Goal: Communication & Community: Answer question/provide support

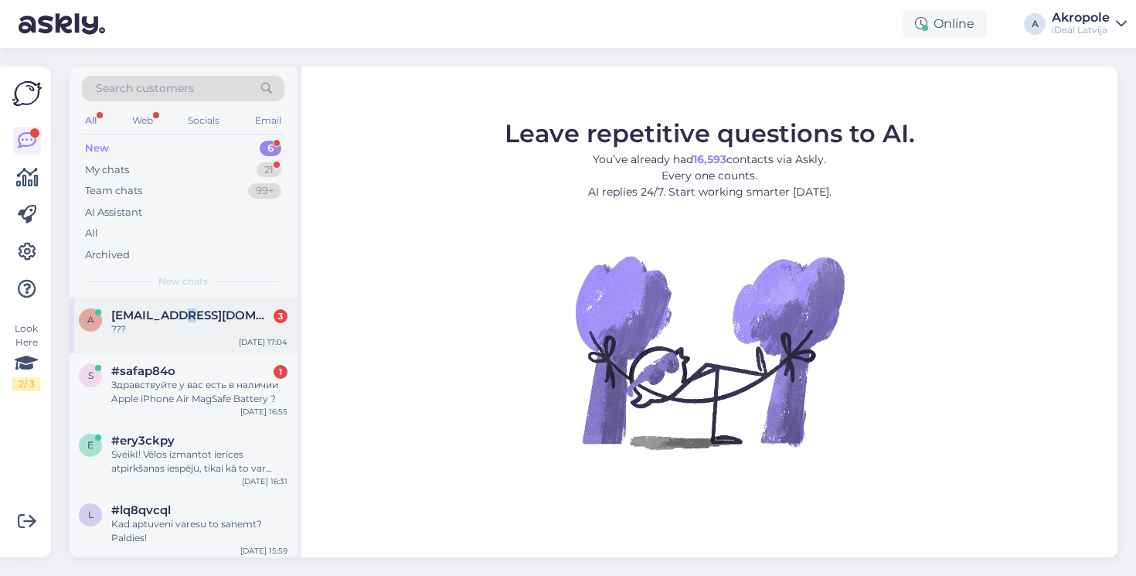
click at [183, 311] on span "[EMAIL_ADDRESS][DOMAIN_NAME]" at bounding box center [191, 315] width 161 height 14
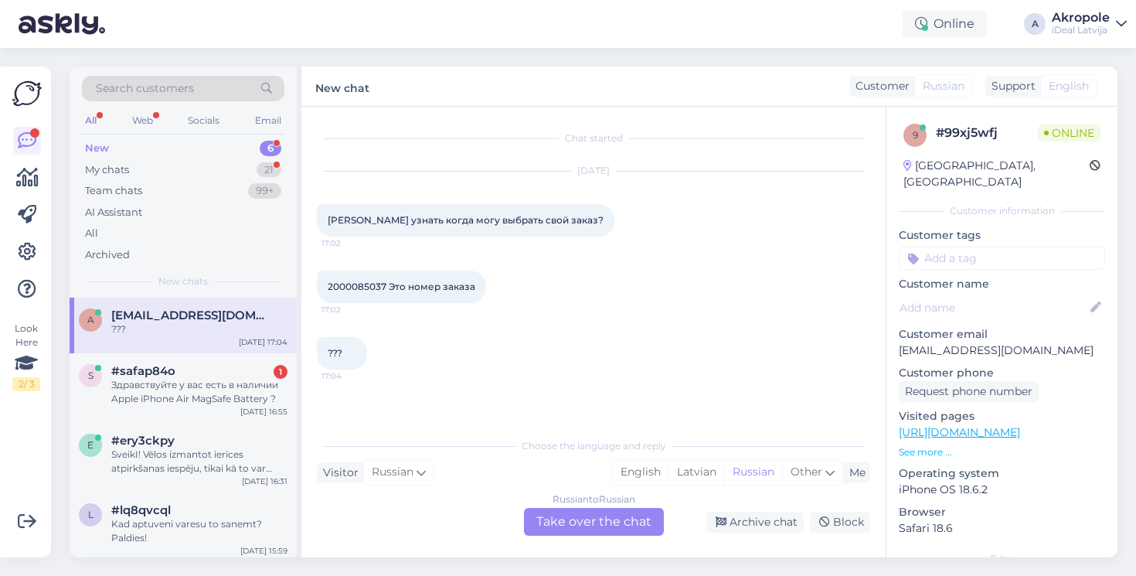
click at [583, 516] on div "Russian to Russian Take over the chat" at bounding box center [594, 522] width 140 height 28
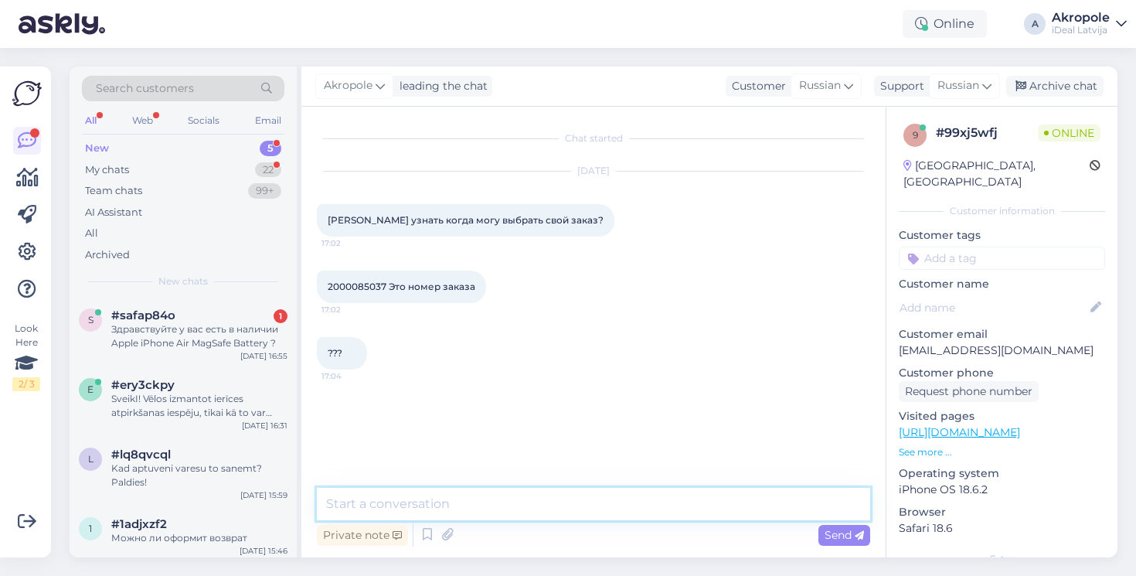
click at [548, 505] on textarea at bounding box center [593, 503] width 553 height 32
type textarea "Добрый день!"
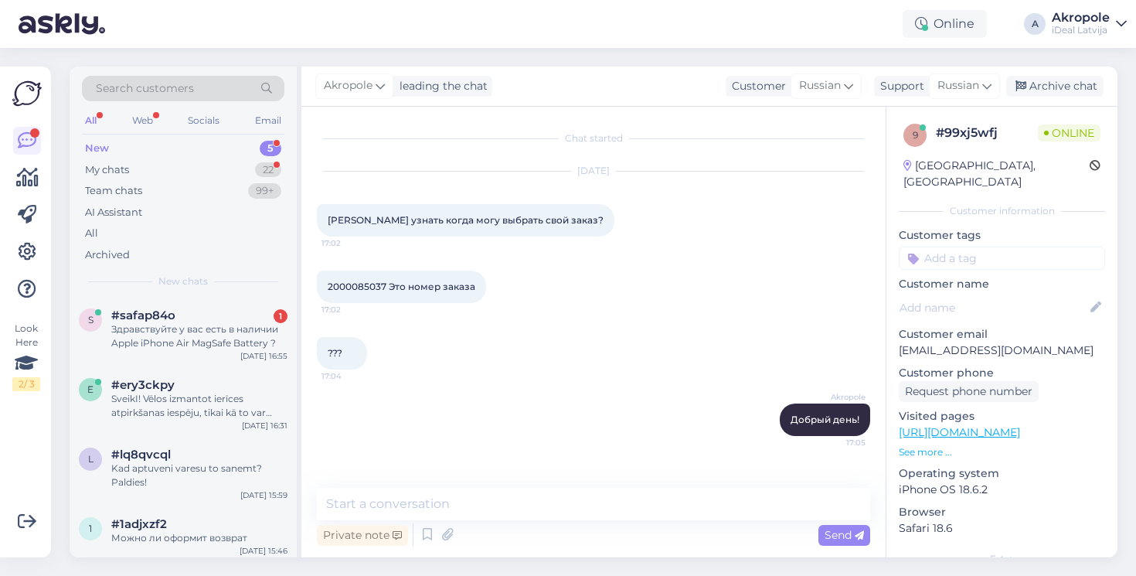
click at [362, 287] on span "2000085037 Это номер заказа" at bounding box center [402, 286] width 148 height 12
copy span "2000085037"
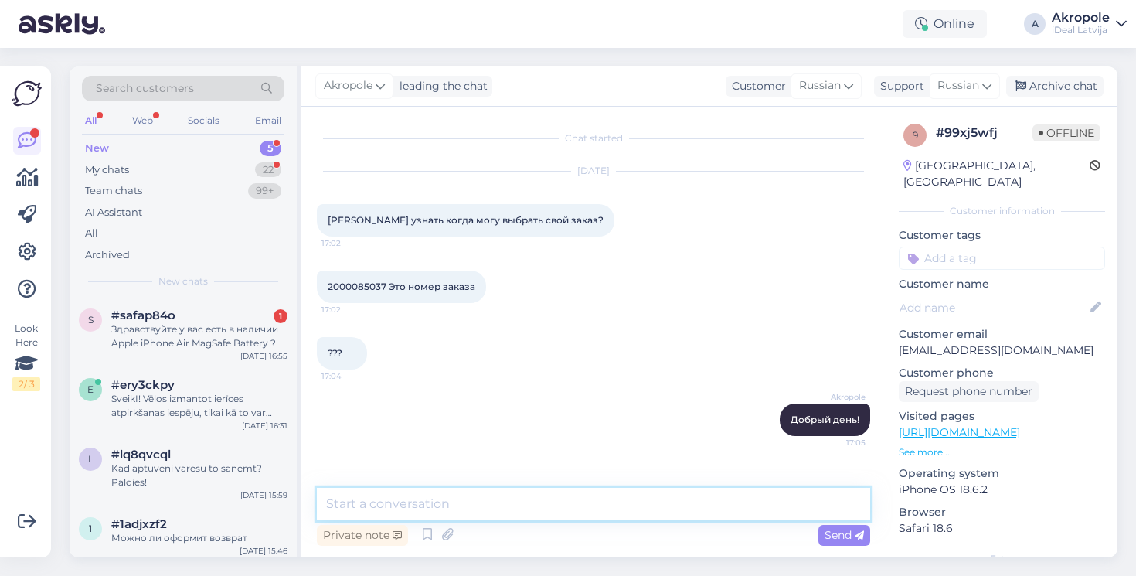
click at [501, 498] on textarea at bounding box center [593, 503] width 553 height 32
click at [567, 511] on textarea "[PERSON_NAME] заказы обрабатываются" at bounding box center [593, 503] width 553 height 32
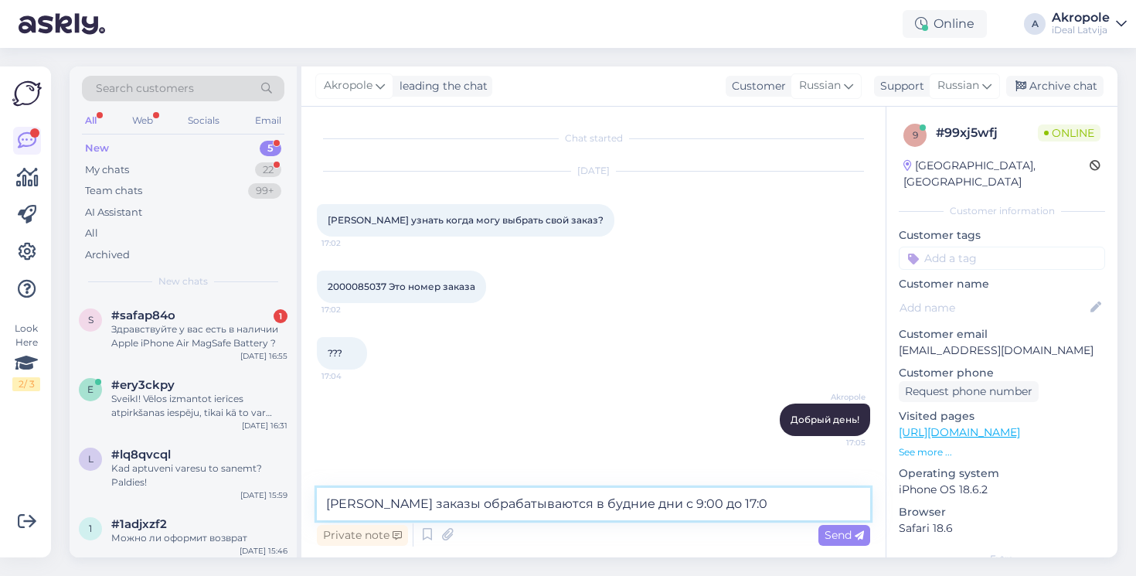
type textarea "[PERSON_NAME] заказы обрабатываются в будние дни с 9:00 до 17:00"
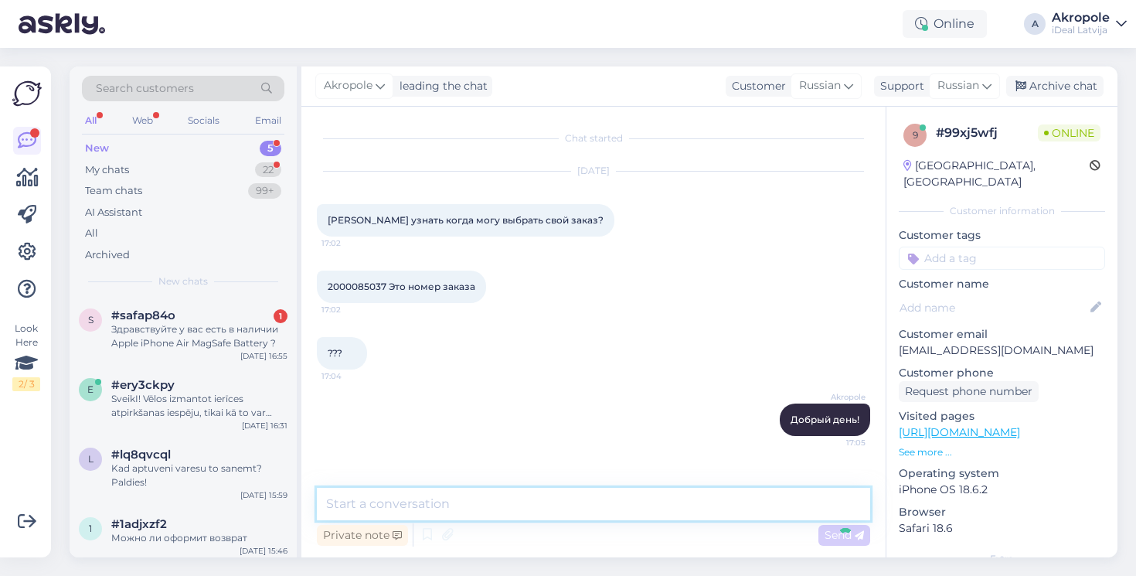
scroll to position [59, 0]
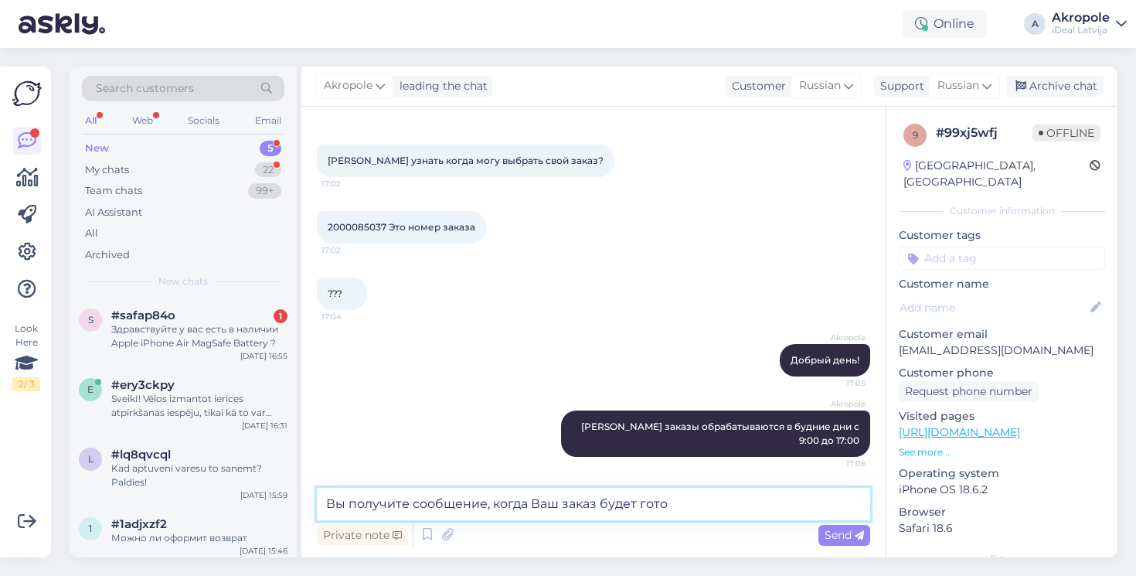
type textarea "Вы получите сообщение, когда Ваш заказ будет готов"
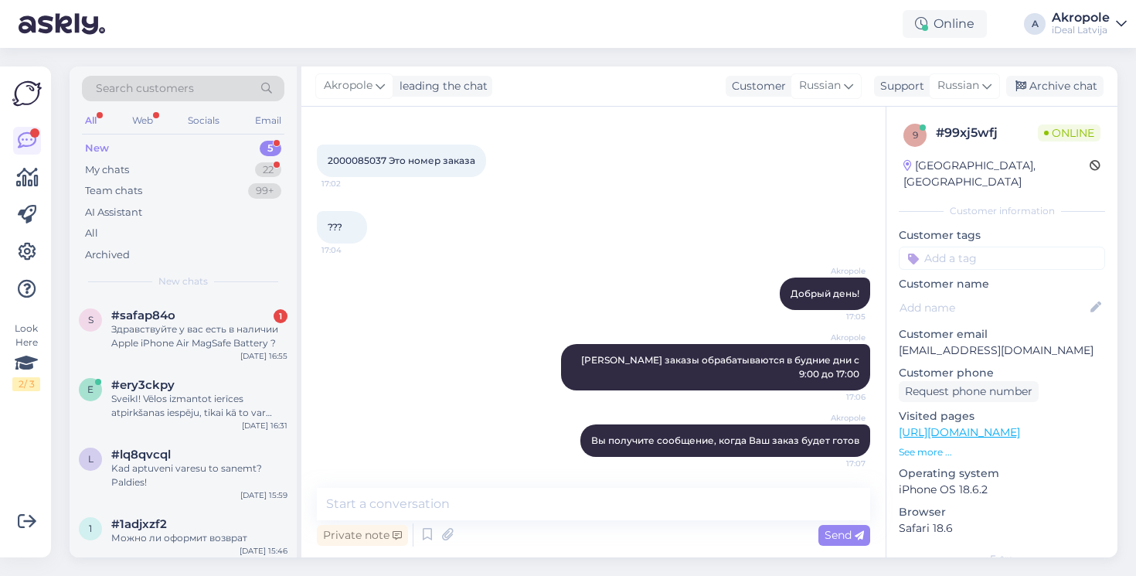
click at [242, 293] on div "Search customers All Web Socials Email New 5 My chats 22 Team chats 99+ AI Assi…" at bounding box center [183, 181] width 227 height 231
click at [242, 317] on div "#safap84o 1" at bounding box center [199, 315] width 176 height 14
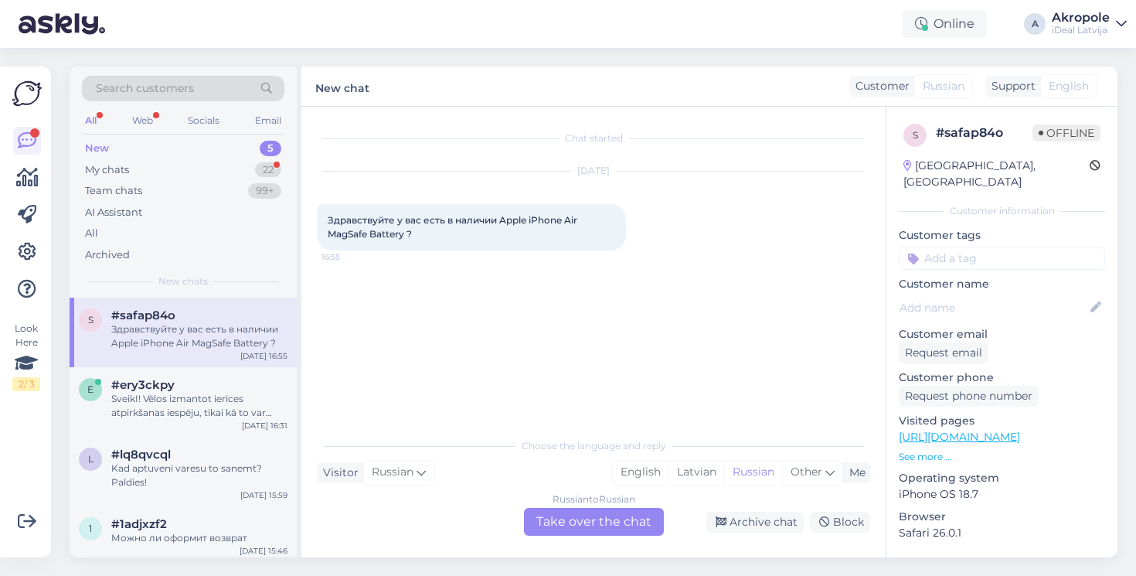
click at [579, 509] on div "Russian to Russian Take over the chat" at bounding box center [594, 522] width 140 height 28
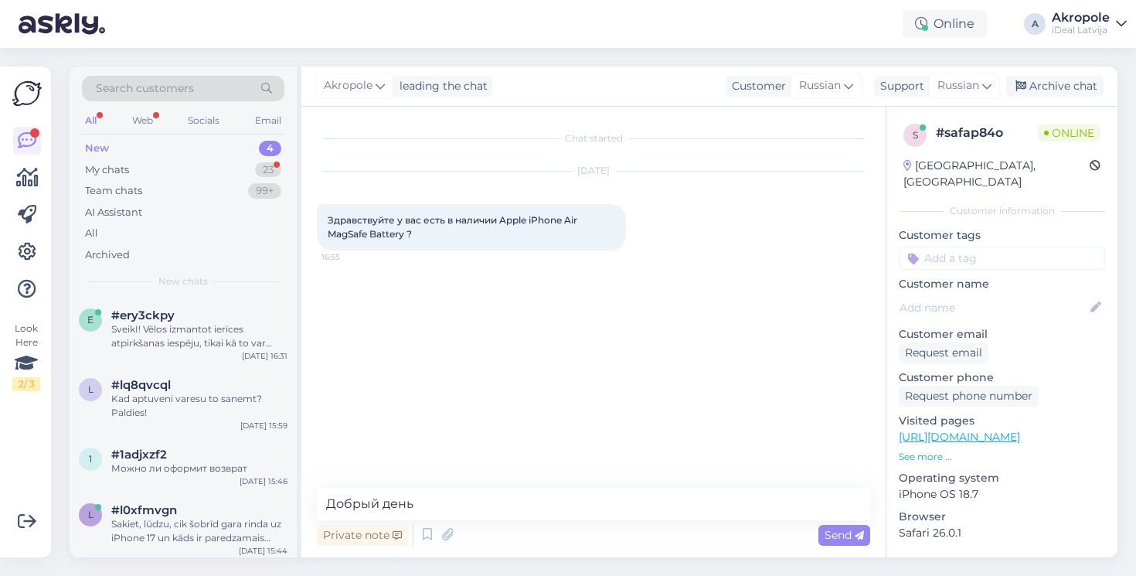
type textarea "Добрый день!"
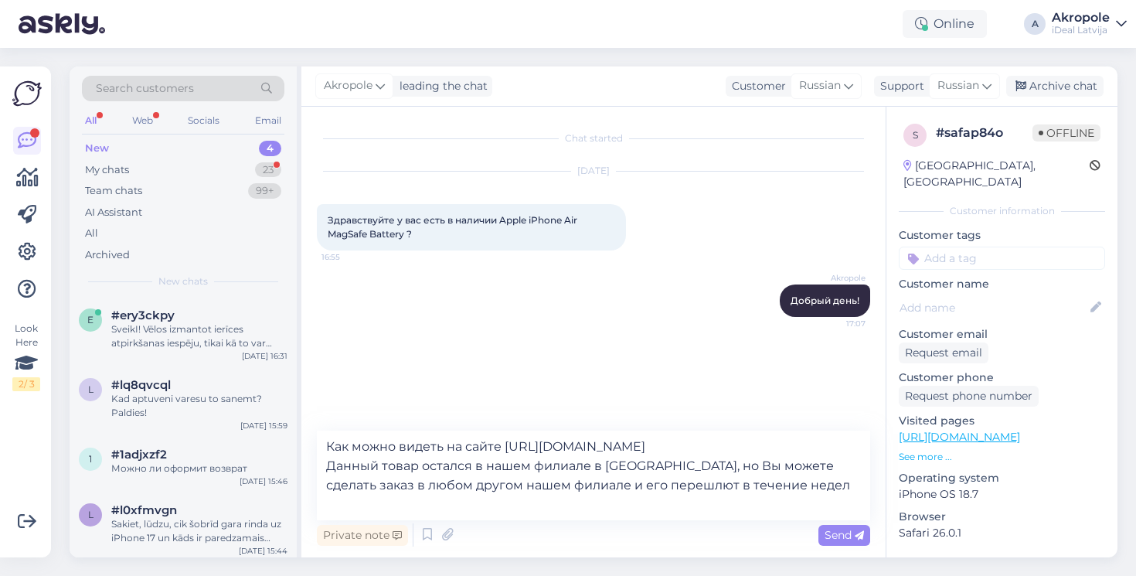
type textarea "Как можно видеть на сайте [URL][DOMAIN_NAME] Данный товар остался в нашем филиа…"
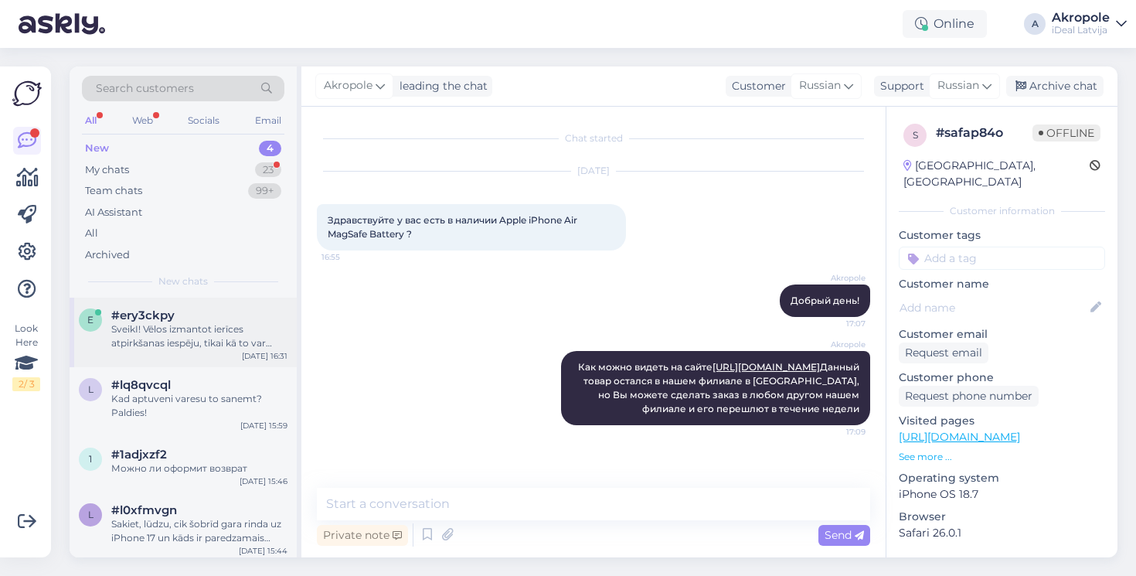
click at [211, 338] on div "SveikI! Vēlos izmantot ierīces atpirkšanas iespēju, tikai kā to var izdarīt? [D…" at bounding box center [199, 336] width 176 height 28
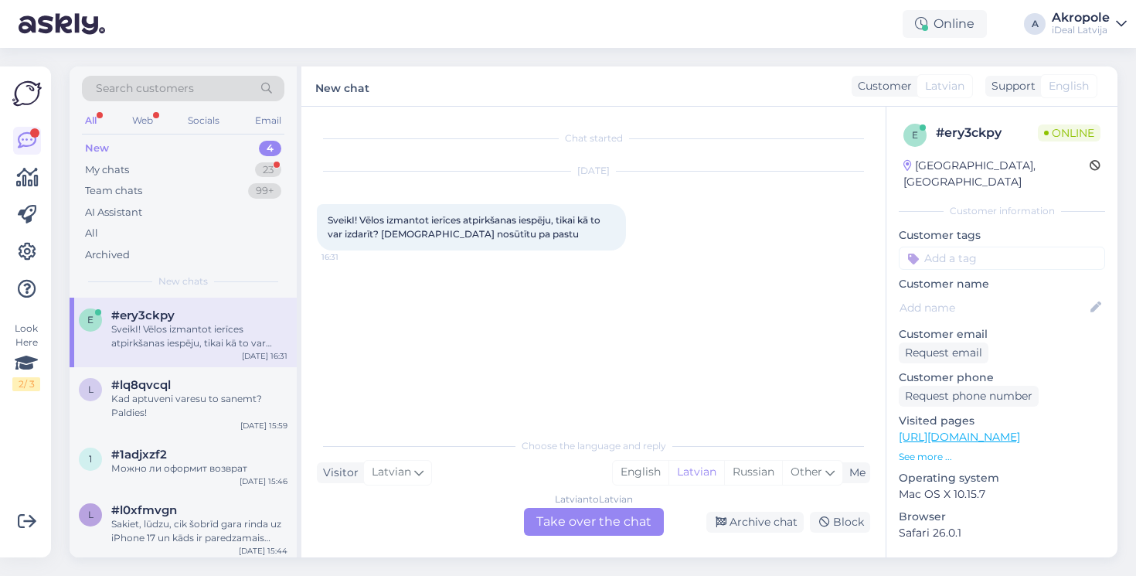
click at [587, 517] on div "Latvian to Latvian Take over the chat" at bounding box center [594, 522] width 140 height 28
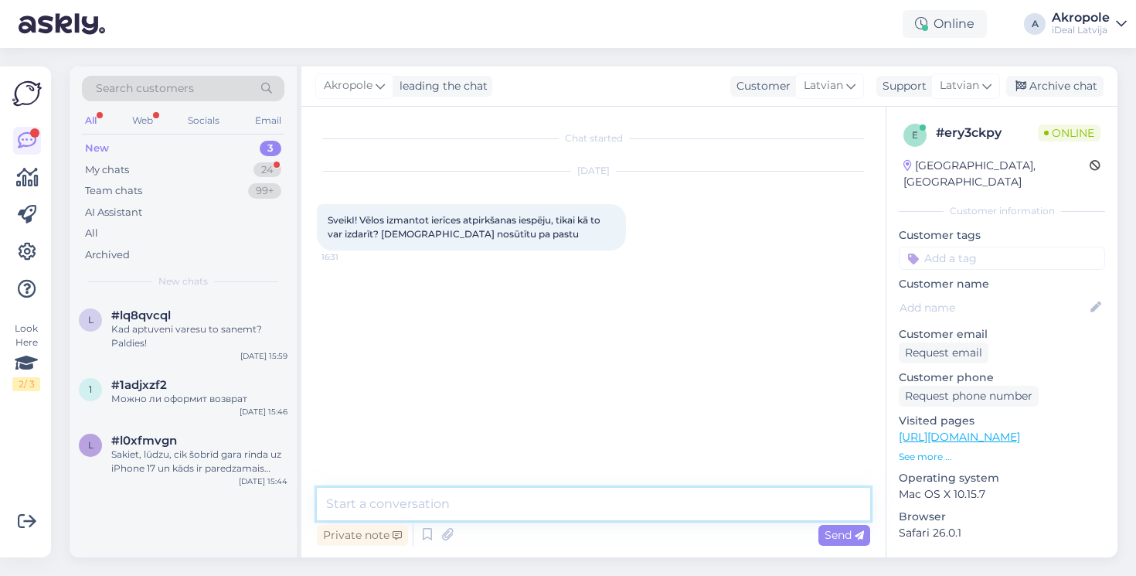
click at [536, 517] on textarea at bounding box center [593, 503] width 553 height 32
type textarea "Labdien!"
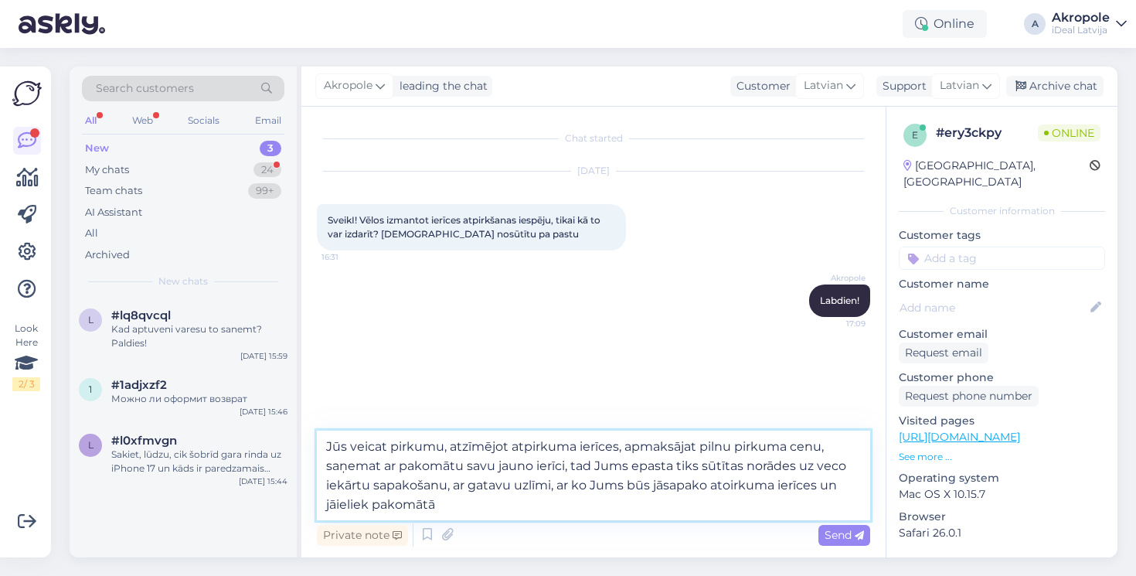
click at [729, 487] on textarea "Jūs veicat pirkumu, atzīmējot atpirkuma ierīces, apmaksājat pilnu pirkuma cenu,…" at bounding box center [593, 475] width 553 height 90
click at [677, 499] on textarea "Jūs veicat pirkumu, atzīmējot atpirkuma ierīces, apmaksājat pilnu pirkuma cenu,…" at bounding box center [593, 475] width 553 height 90
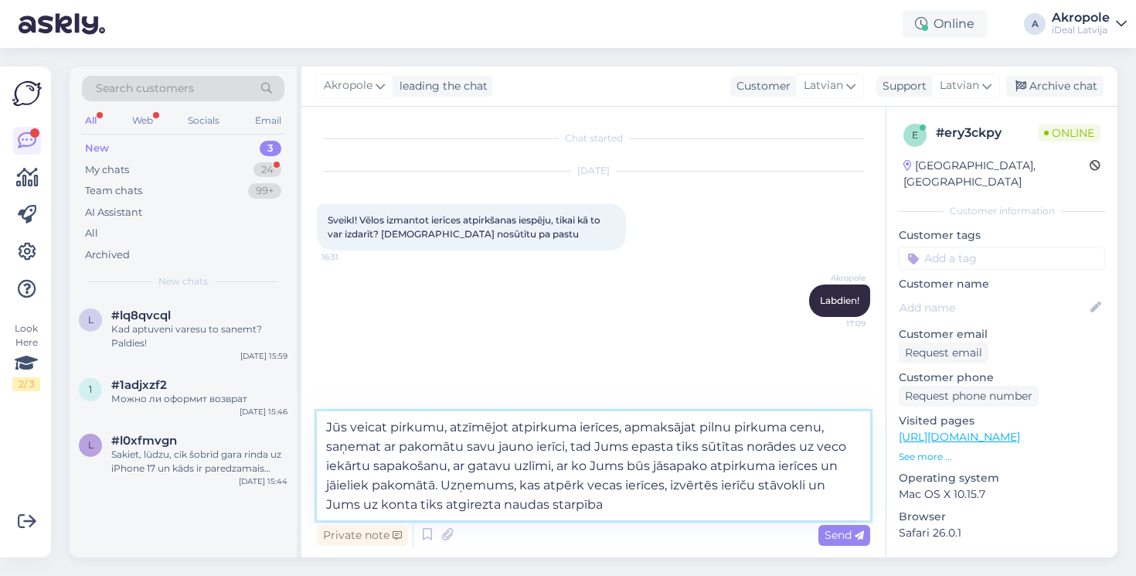
click at [474, 506] on textarea "Jūs veicat pirkumu, atzīmējot atpirkuma ierīces, apmaksājat pilnu pirkuma cenu,…" at bounding box center [593, 465] width 553 height 109
type textarea "Jūs veicat pirkumu, atzīmējot atpirkuma ierīces, apmaksājat pilnu pirkuma cenu,…"
click at [630, 508] on textarea "Jūs veicat pirkumu, atzīmējot atpirkuma ierīces, apmaksājat pilnu pirkuma cenu,…" at bounding box center [593, 465] width 553 height 109
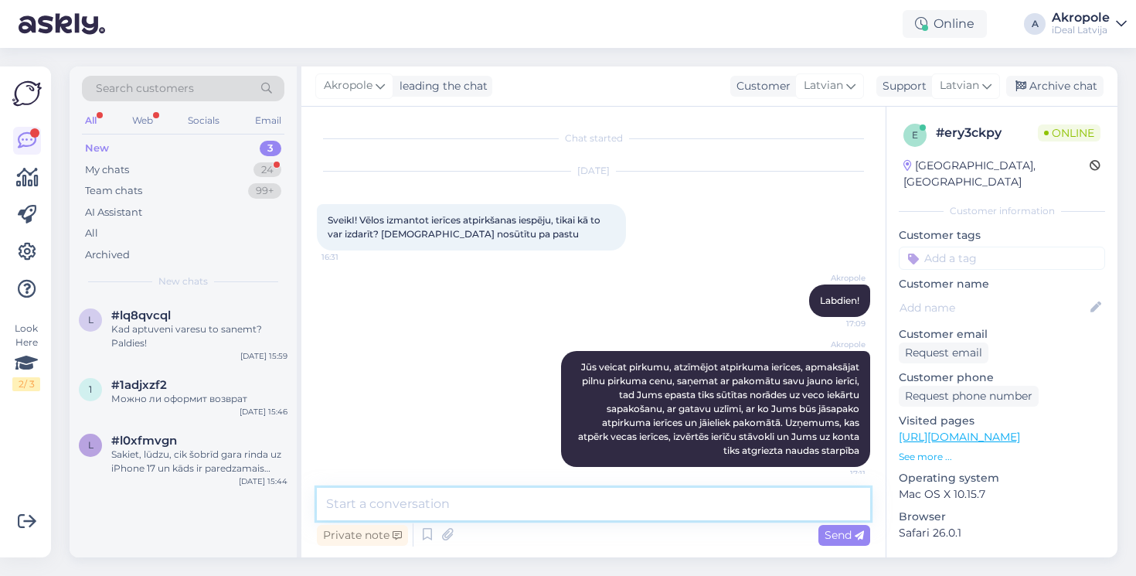
scroll to position [10, 0]
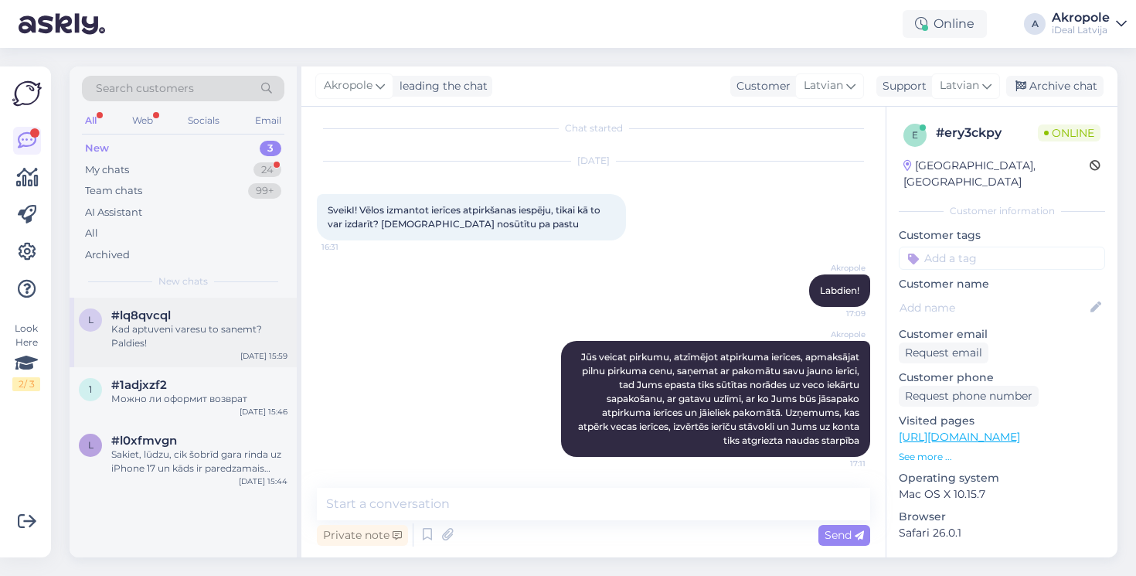
click at [232, 322] on div "Kad aptuveni varesu to sanemt? Paldies!" at bounding box center [199, 336] width 176 height 28
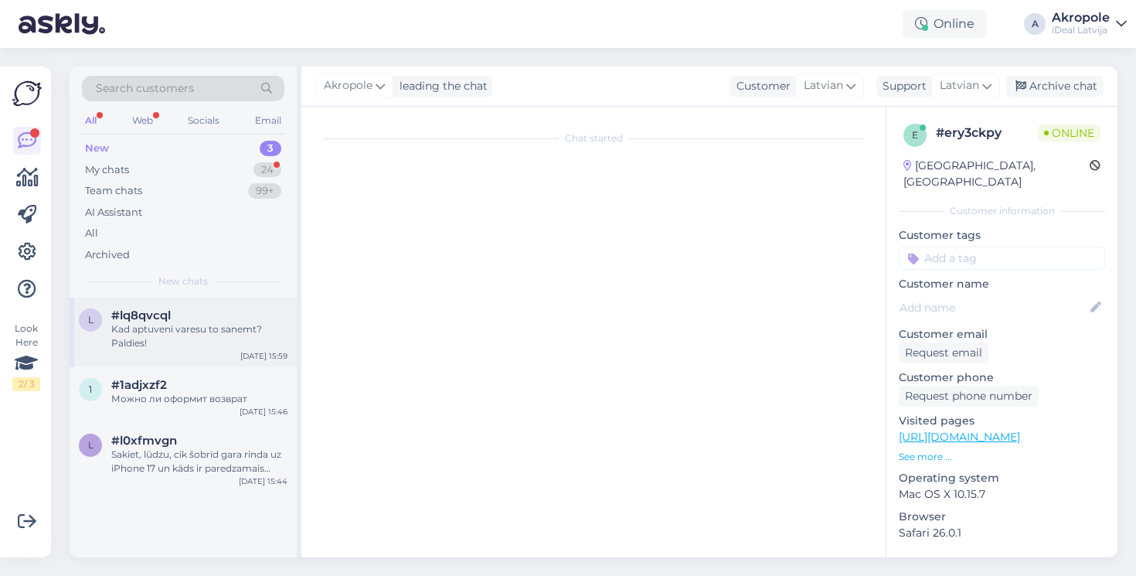
scroll to position [0, 0]
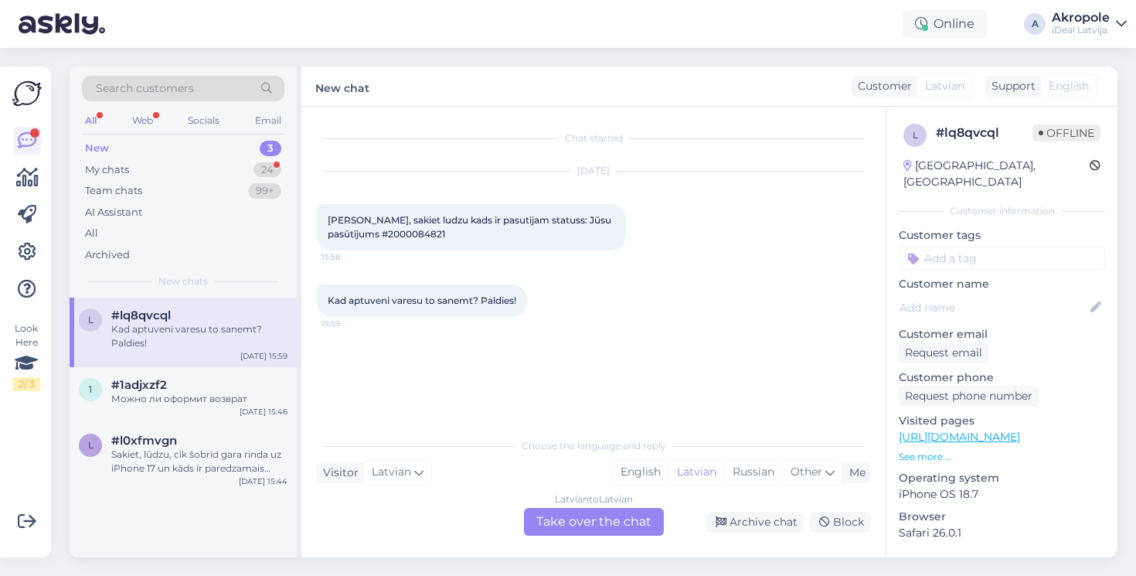
click at [412, 236] on span "[PERSON_NAME], sakiet ludzu kads ir pasutijam statuss: Jūsu pasūtījums #2000084…" at bounding box center [471, 226] width 286 height 25
copy div "2000084821 15:58"
click at [579, 516] on div "Latvian to Latvian Take over the chat" at bounding box center [594, 522] width 140 height 28
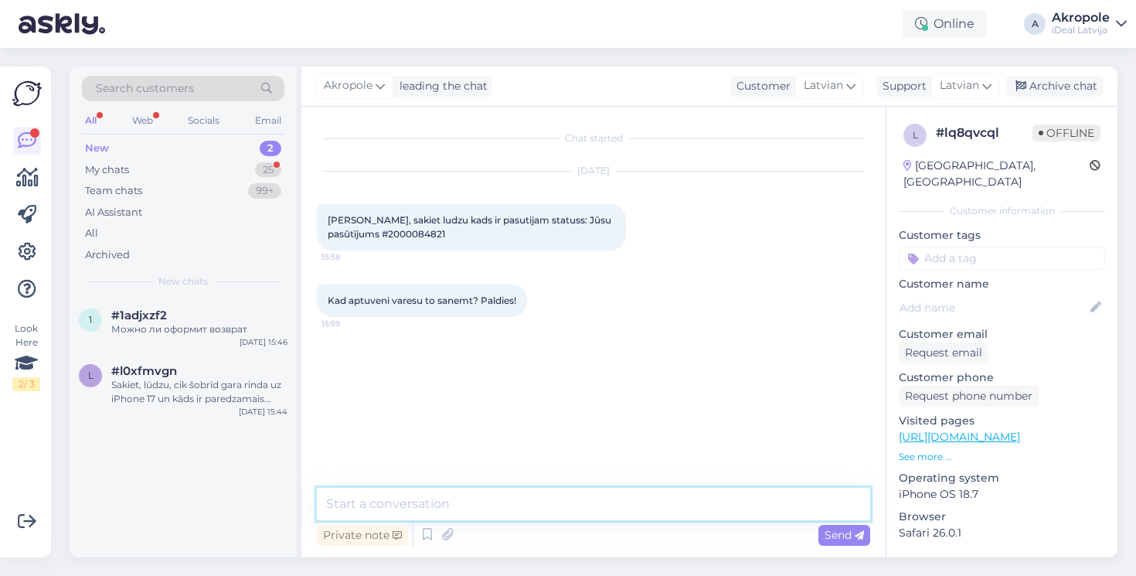
click at [518, 491] on textarea at bounding box center [593, 503] width 553 height 32
type textarea "Labdien!"
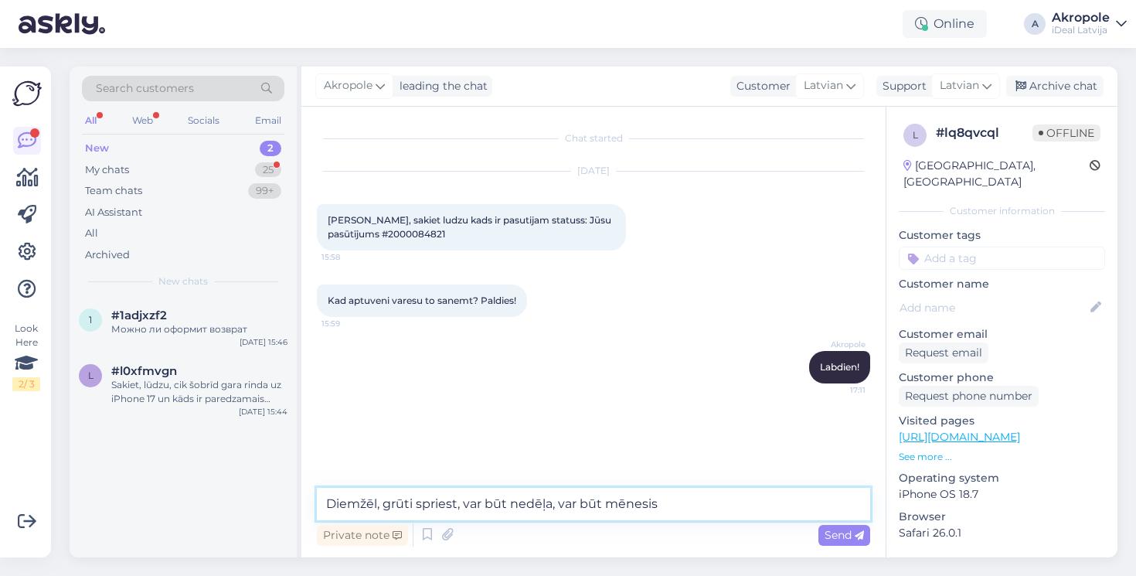
type textarea "Diemžēl, grūti spriest, var būt nedēļa, var būt mēnesis."
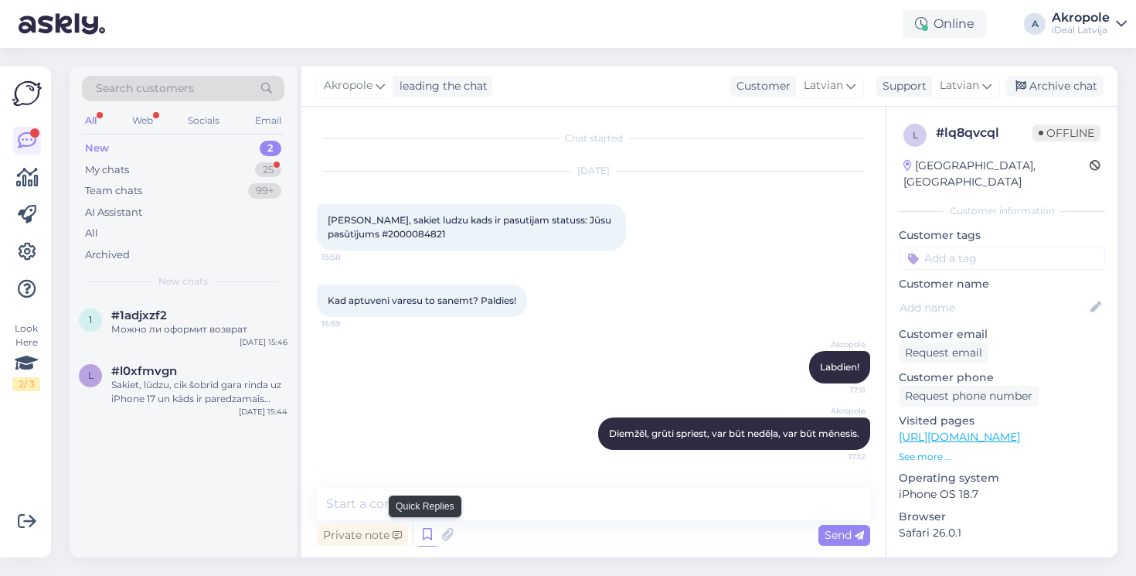
click at [425, 541] on icon at bounding box center [427, 534] width 19 height 23
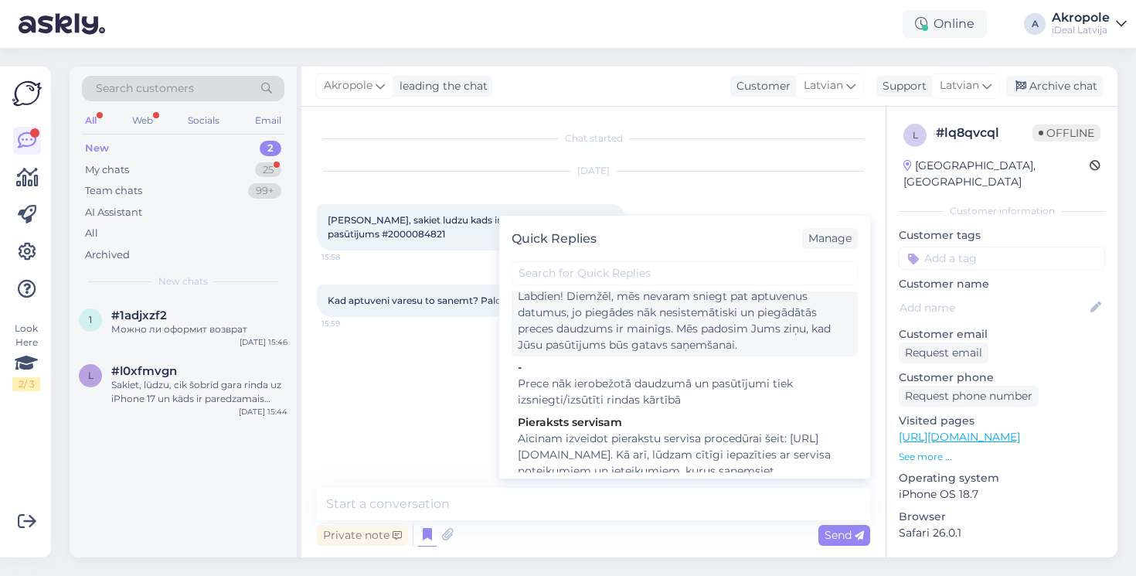
scroll to position [25, 0]
click at [650, 319] on div "Labdien! Diemžēl, mēs nevaram sniegt pat aptuvenus datumus, jo piegādes nāk nes…" at bounding box center [685, 318] width 334 height 65
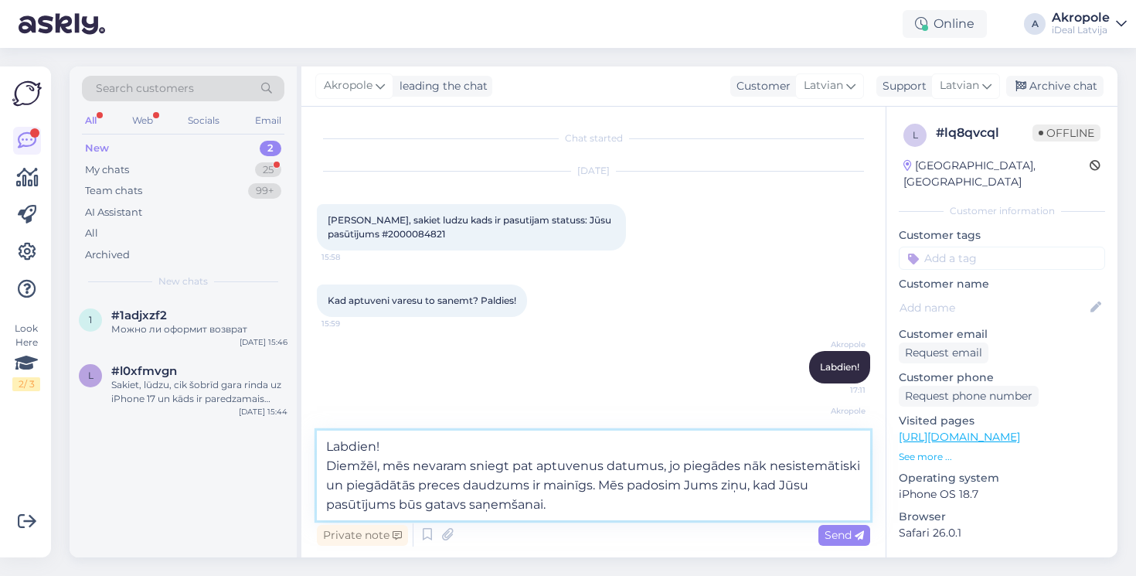
drag, startPoint x: 392, startPoint y: 467, endPoint x: 298, endPoint y: 438, distance: 98.0
click at [298, 438] on div "Search customers All Web Socials Email New 2 My chats 25 Team chats 99+ AI Assi…" at bounding box center [594, 311] width 1048 height 491
type textarea "Mēs nevaram sniegt pat aptuvenus datumus, jo piegādes nāk nesistemātiski un pie…"
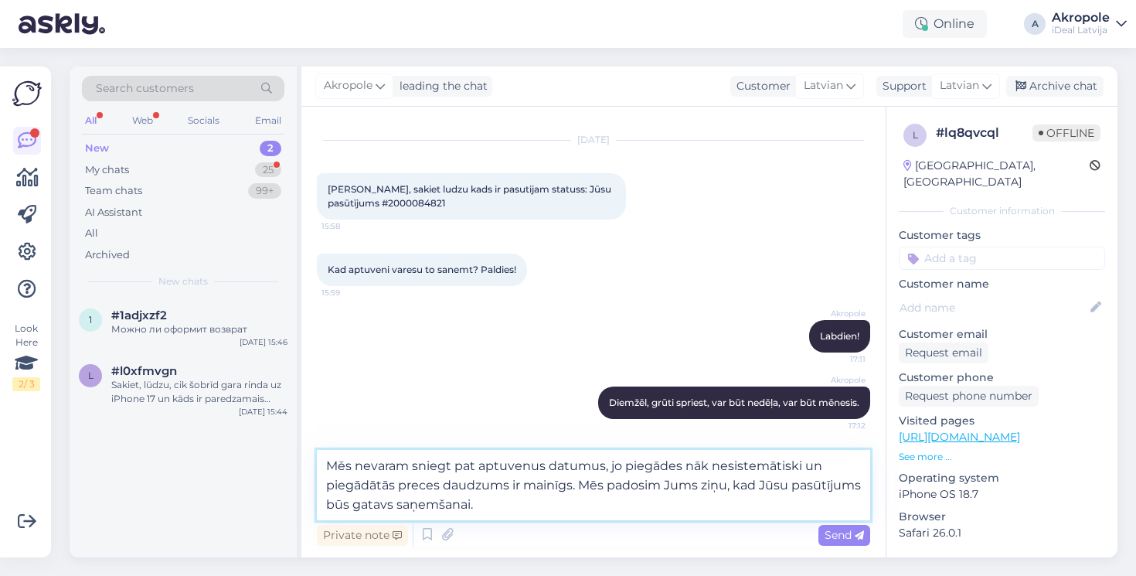
scroll to position [31, 0]
click at [569, 504] on textarea "Mēs nevaram sniegt pat aptuvenus datumus, jo piegādes nāk nesistemātiski un pie…" at bounding box center [593, 485] width 553 height 70
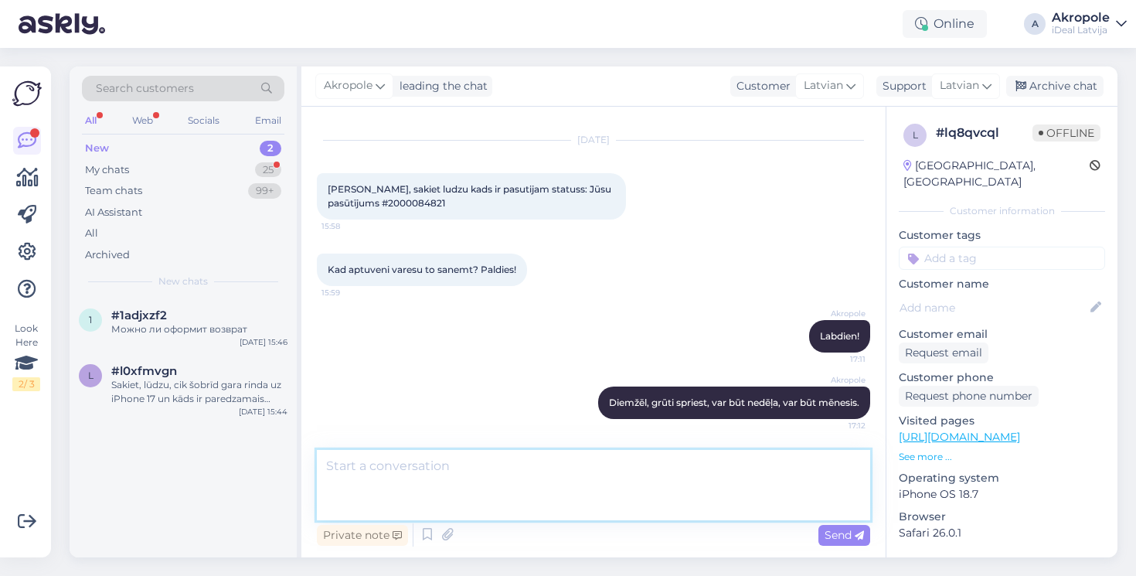
scroll to position [101, 0]
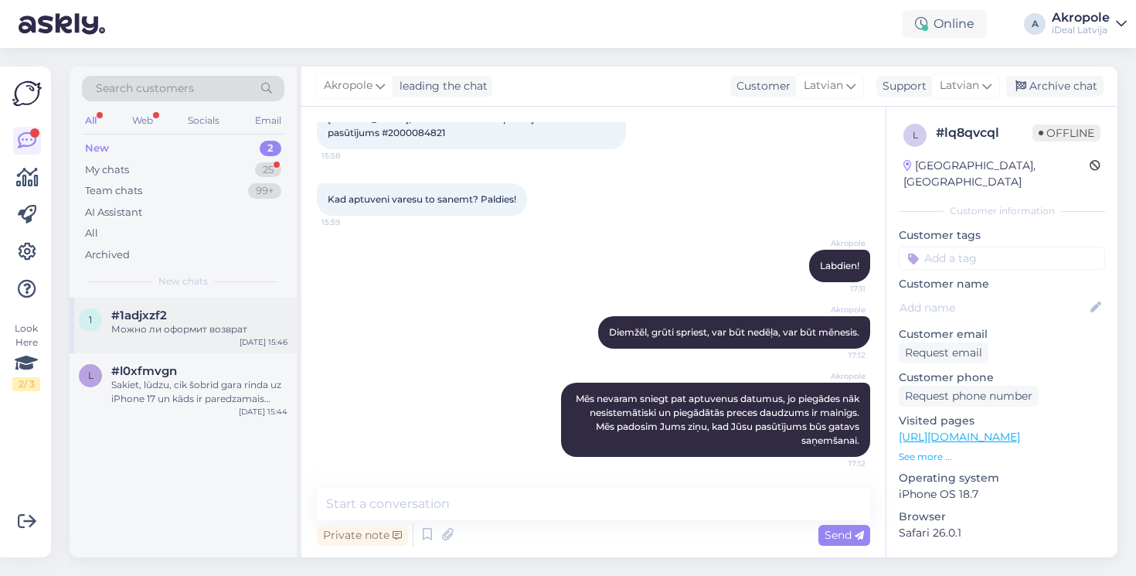
click at [217, 336] on div "1 #1adjxzf2 Можно ли оформит возврат [DATE] 15:46" at bounding box center [183, 325] width 227 height 56
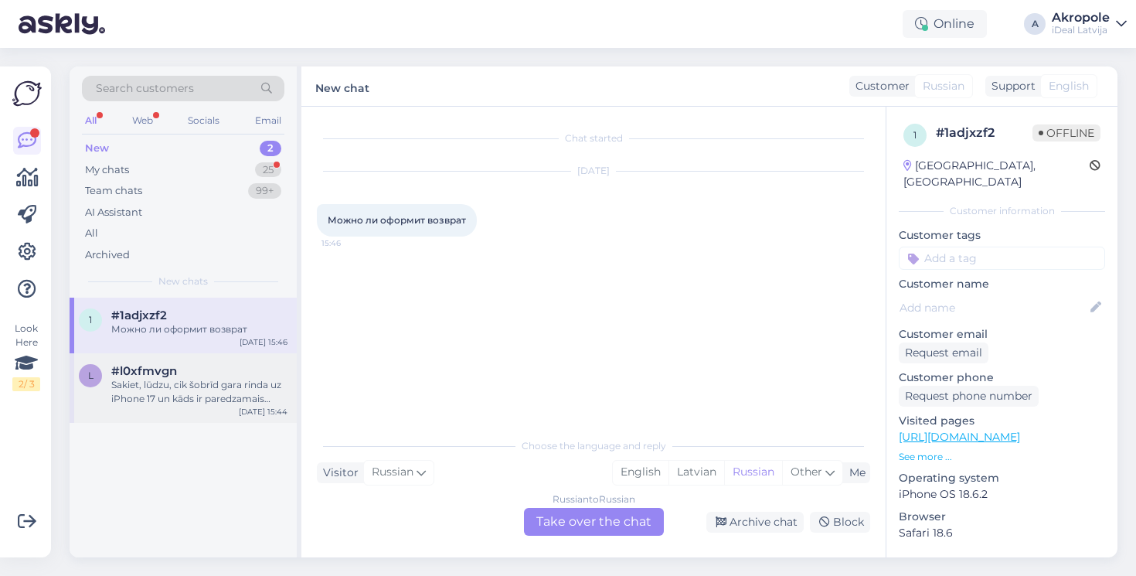
click at [186, 371] on div "#l0xfmvgn" at bounding box center [199, 371] width 176 height 14
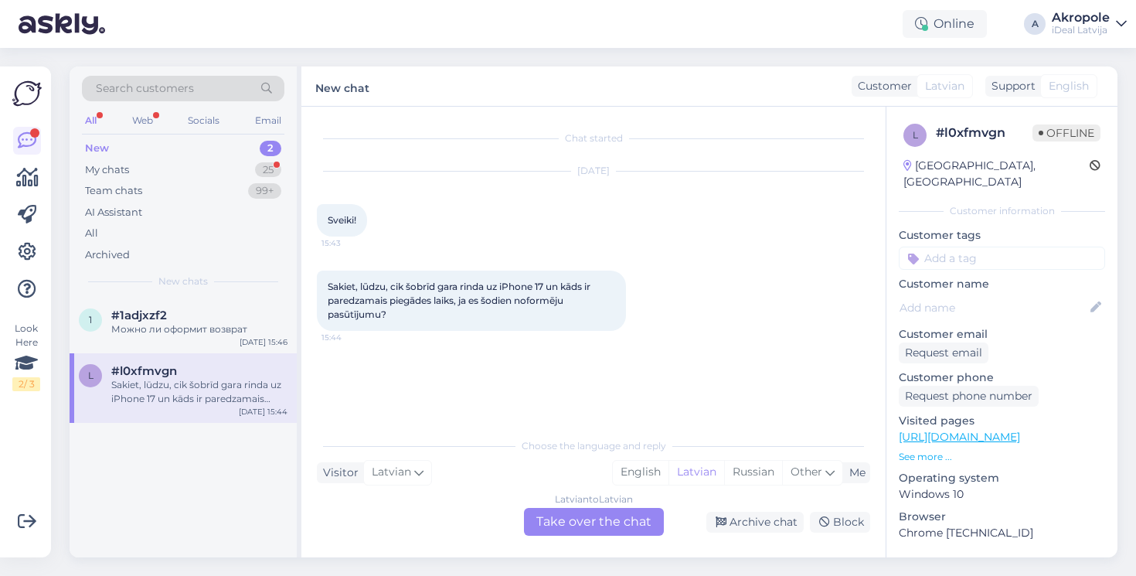
click at [597, 521] on div "Latvian to Latvian Take over the chat" at bounding box center [594, 522] width 140 height 28
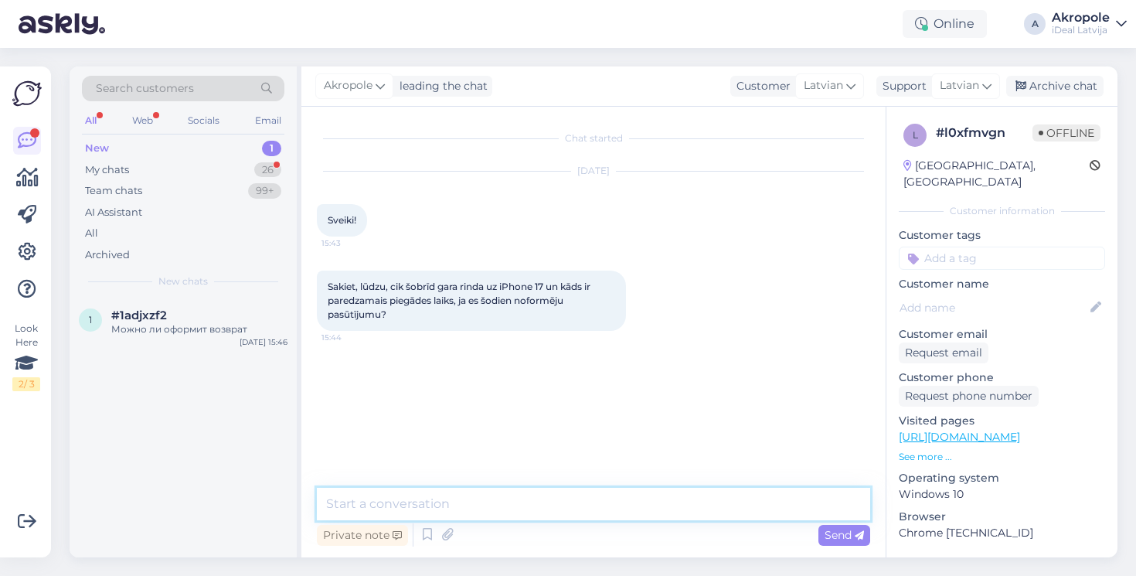
click at [440, 508] on textarea at bounding box center [593, 503] width 553 height 32
type textarea "Labdien!"
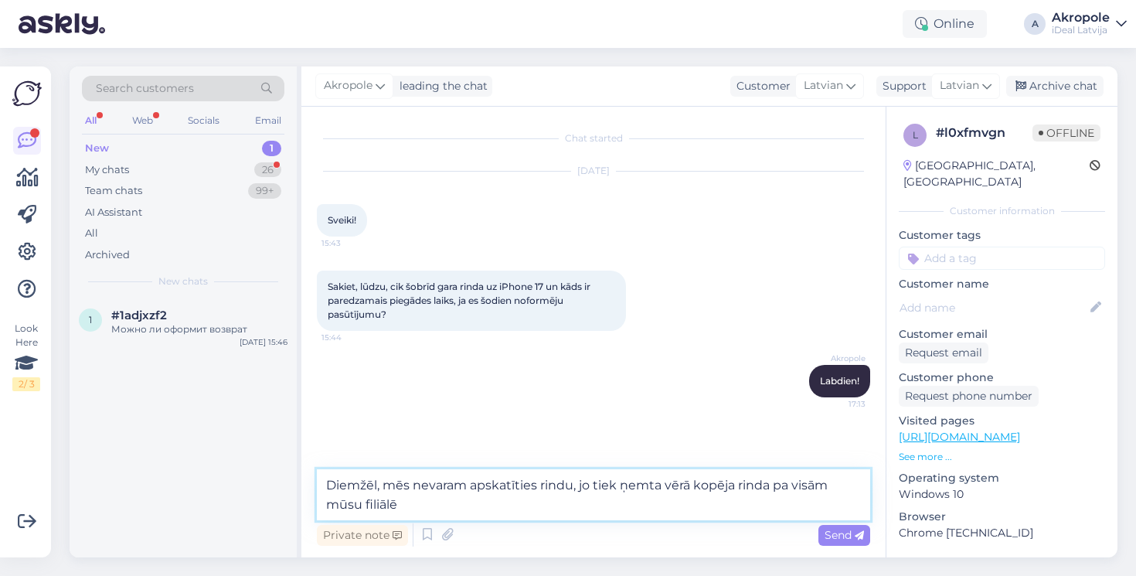
type textarea "Diemžēl, mēs nevaram apskatīties rindu, jo tiek ņemta vērā kopēja rinda pa visā…"
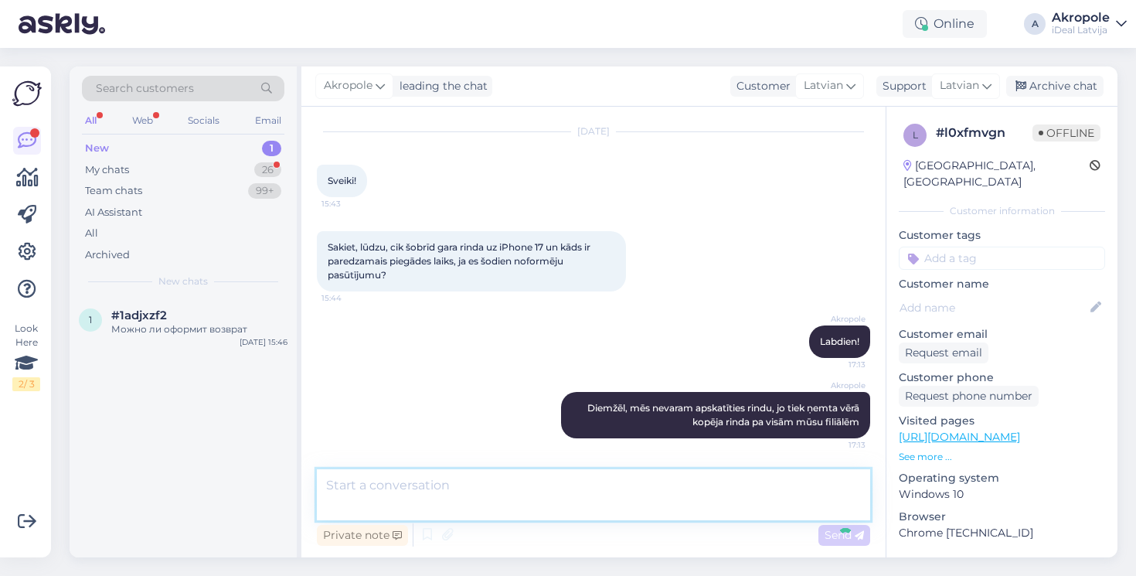
scroll to position [21, 0]
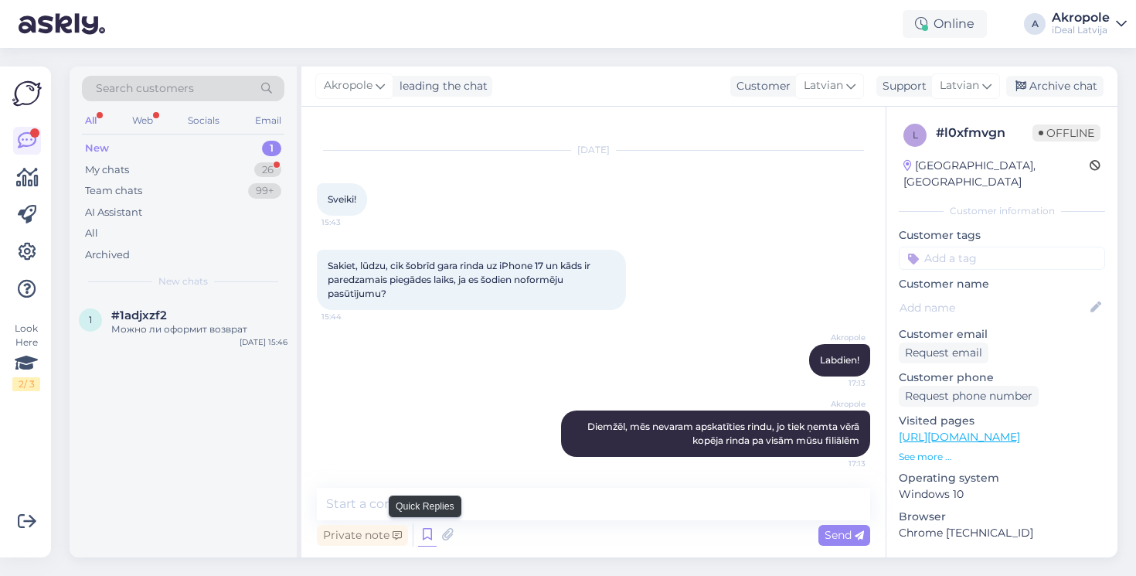
click at [423, 532] on icon at bounding box center [427, 534] width 19 height 23
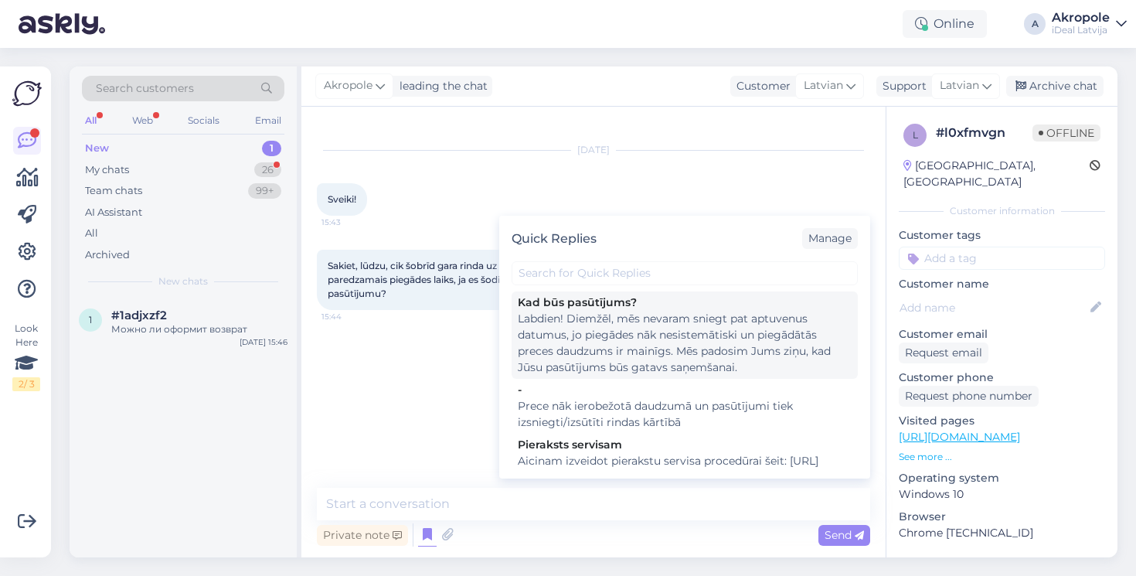
click at [567, 331] on div "Labdien! Diemžēl, mēs nevaram sniegt pat aptuvenus datumus, jo piegādes nāk nes…" at bounding box center [685, 343] width 334 height 65
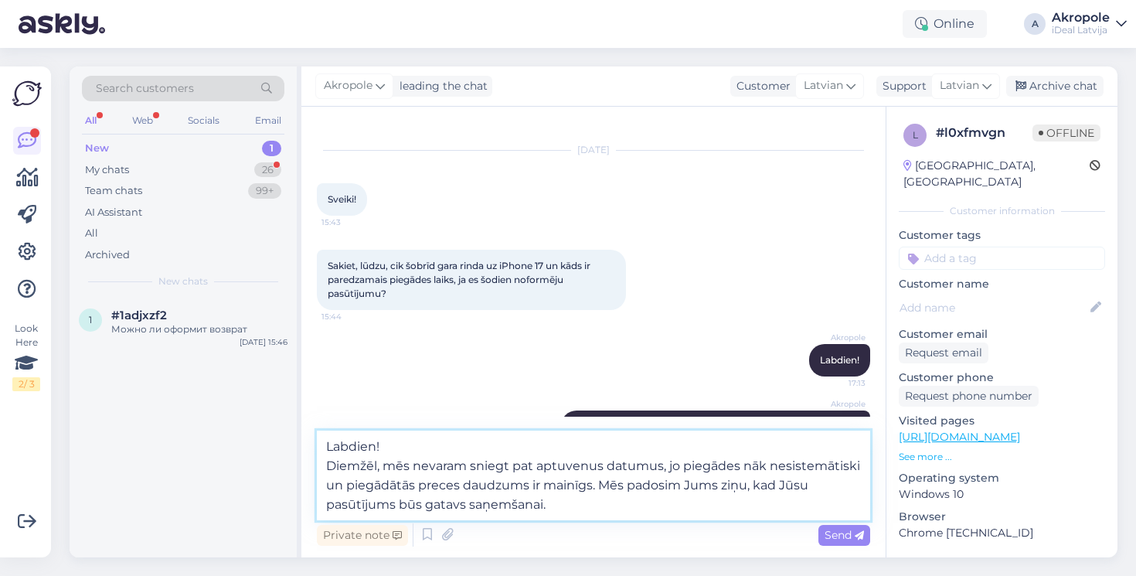
drag, startPoint x: 392, startPoint y: 469, endPoint x: 310, endPoint y: 440, distance: 87.5
click at [310, 440] on div "Chat started [DATE] Sveiki! 15:43 Sakiet, lūdzu, cik šobrīd gara rinda uz iPhon…" at bounding box center [593, 332] width 584 height 450
type textarea "Mēs nevaram sniegt pat aptuvenus datumus, jo piegādes nāk nesistemātiski un pie…"
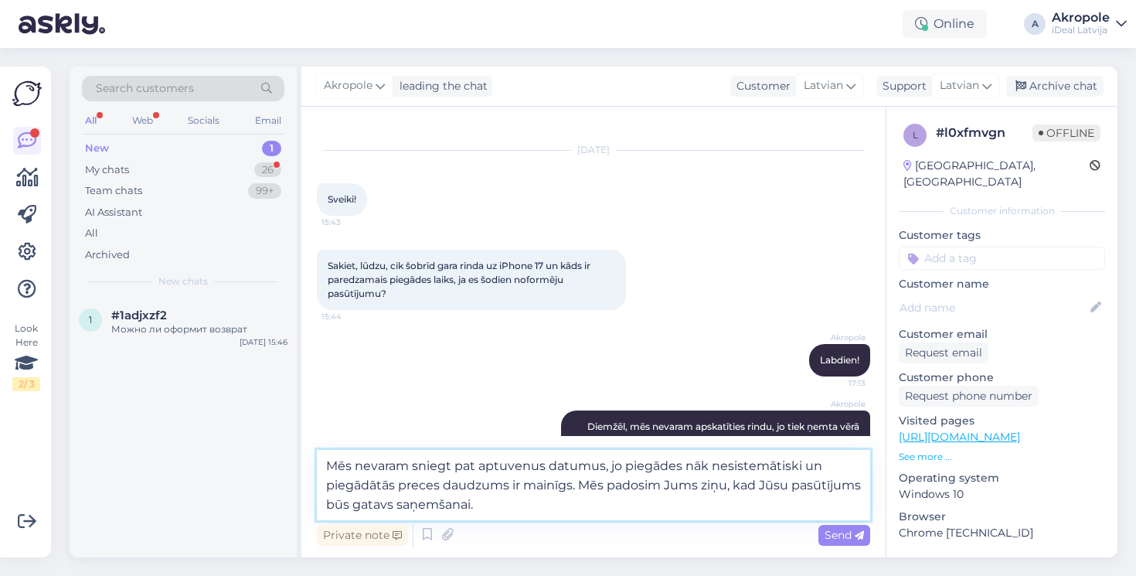
click at [556, 506] on textarea "Mēs nevaram sniegt pat aptuvenus datumus, jo piegādes nāk nesistemātiski un pie…" at bounding box center [593, 485] width 553 height 70
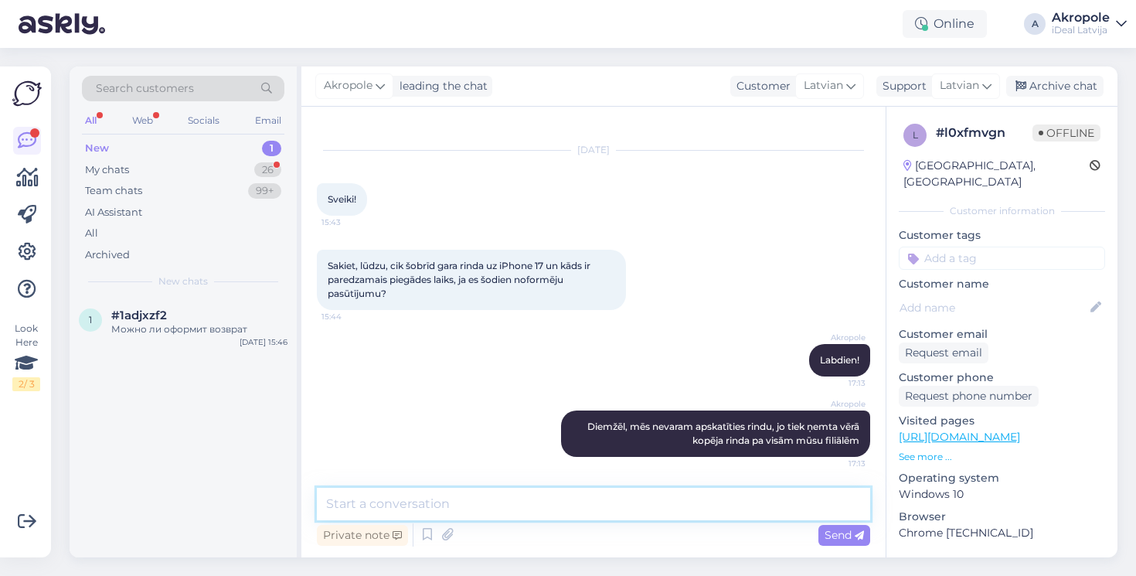
scroll to position [129, 0]
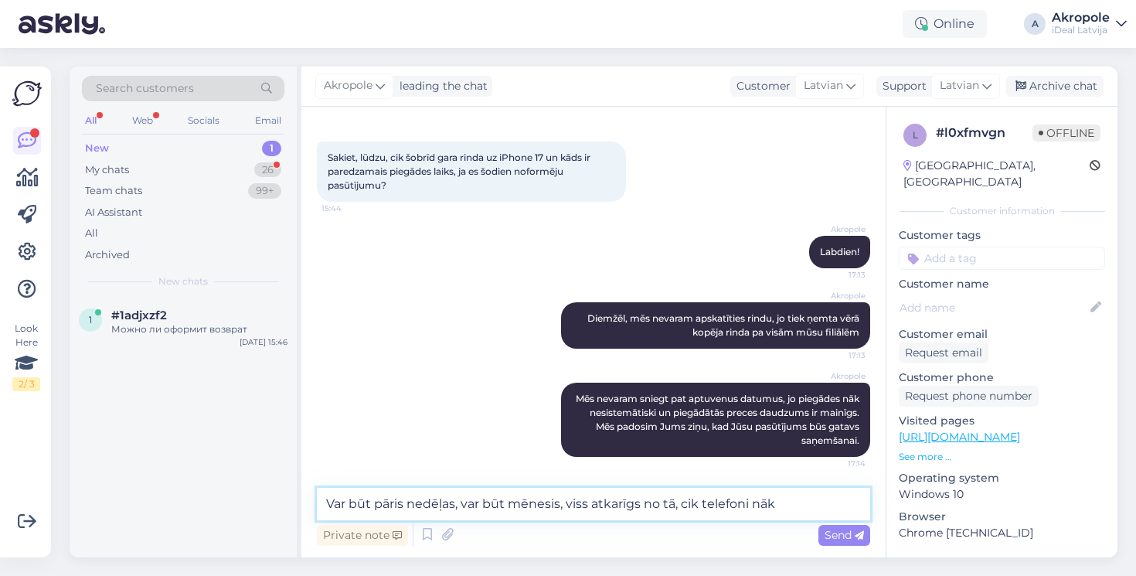
type textarea "Var būt pāris nedēļas, var būt mēnesis, viss atkarīgs no tā, cik telefoni nāks"
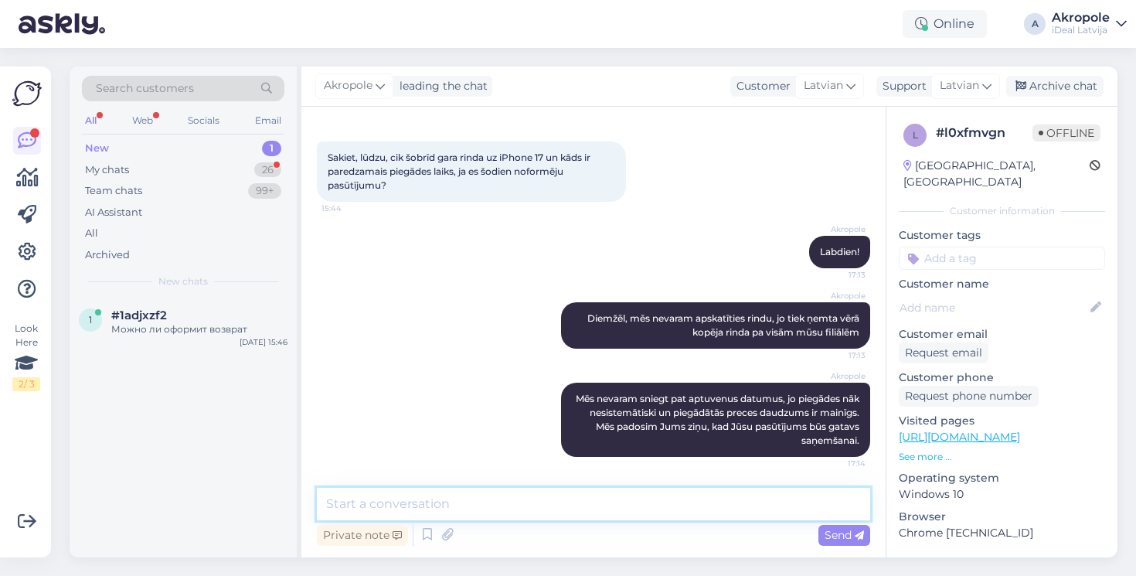
scroll to position [209, 0]
